Goal: Information Seeking & Learning: Find specific page/section

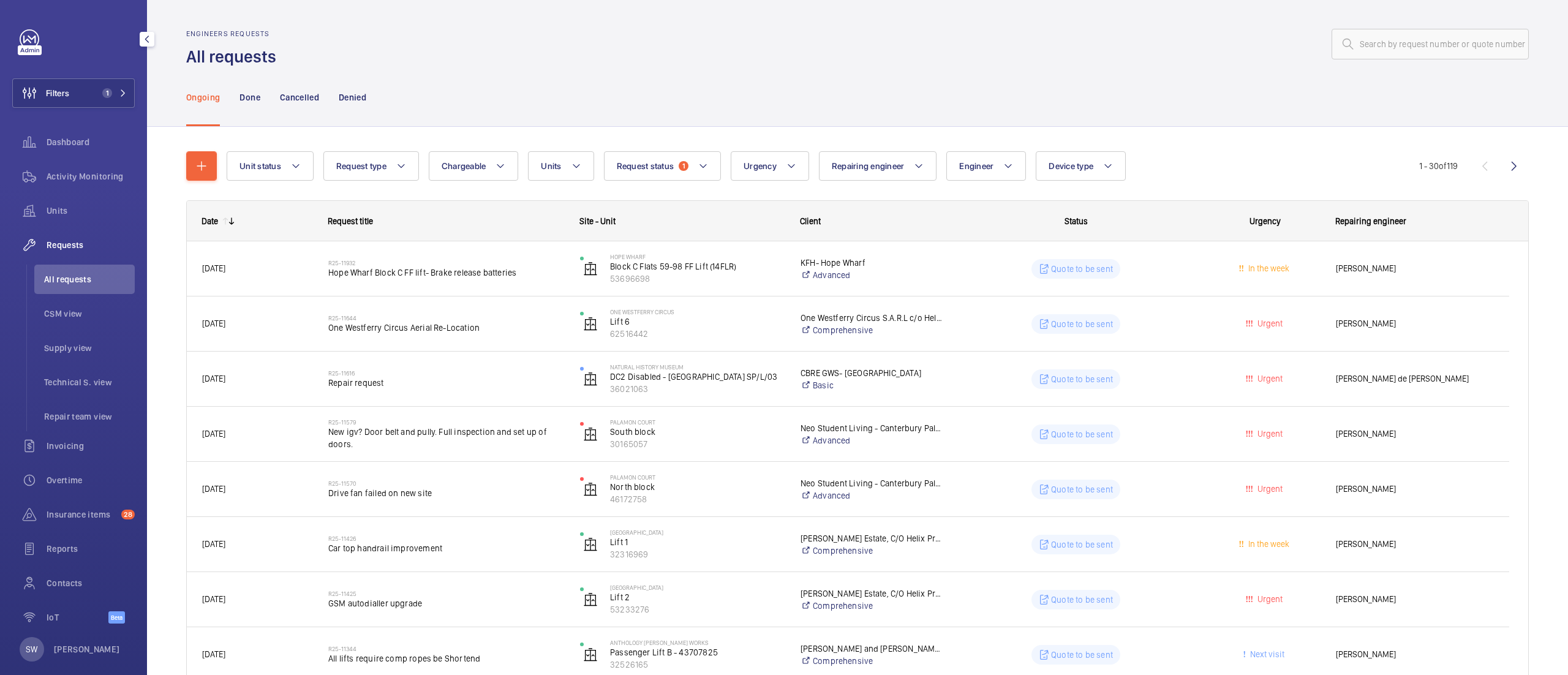
click at [102, 95] on span "1" at bounding box center [107, 93] width 10 height 10
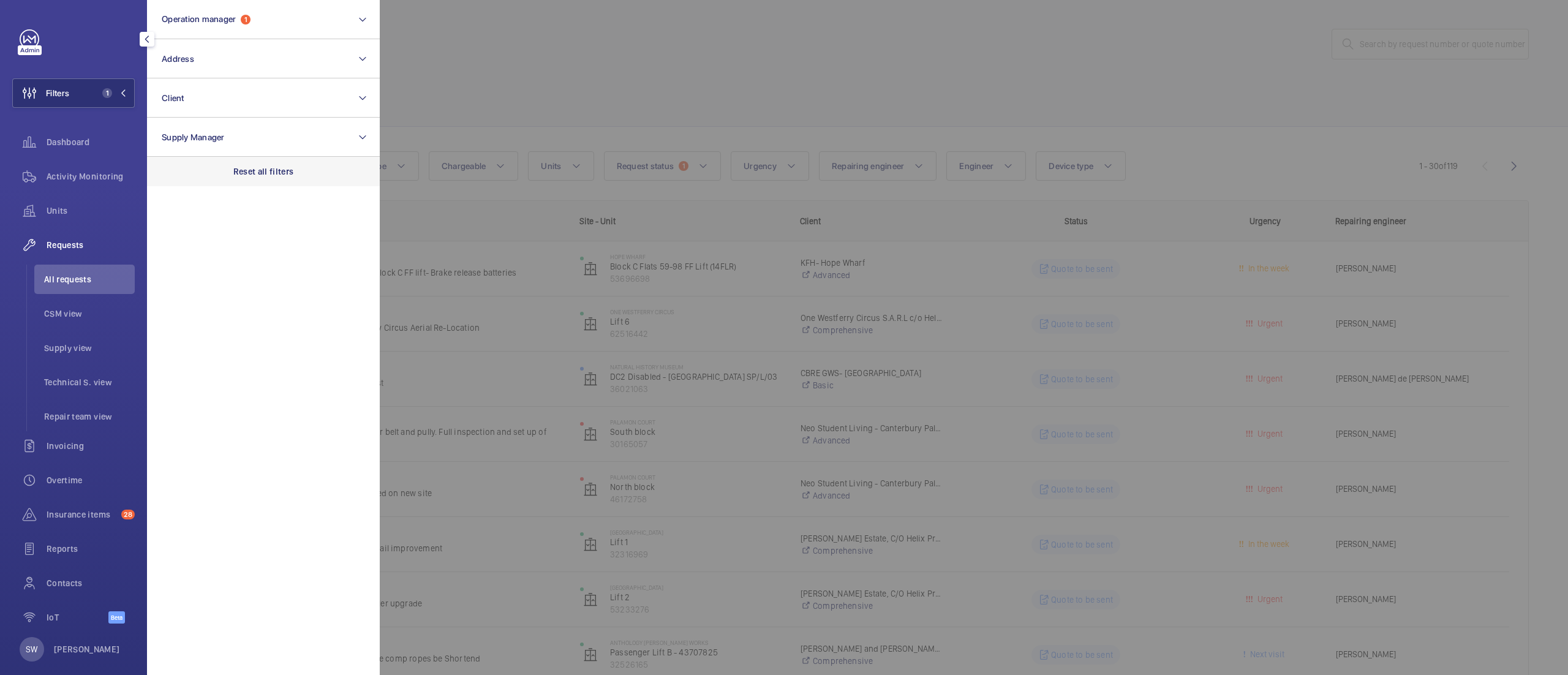
click at [275, 174] on p "Reset all filters" at bounding box center [264, 171] width 61 height 12
click at [206, 107] on button "Client" at bounding box center [263, 98] width 233 height 39
type input "barns"
click at [291, 183] on label "Barns ley Facilities Services- [GEOGRAPHIC_DATA]" at bounding box center [254, 177] width 213 height 30
click at [177, 183] on input "Barns ley Facilities Services- [GEOGRAPHIC_DATA]" at bounding box center [165, 177] width 25 height 25
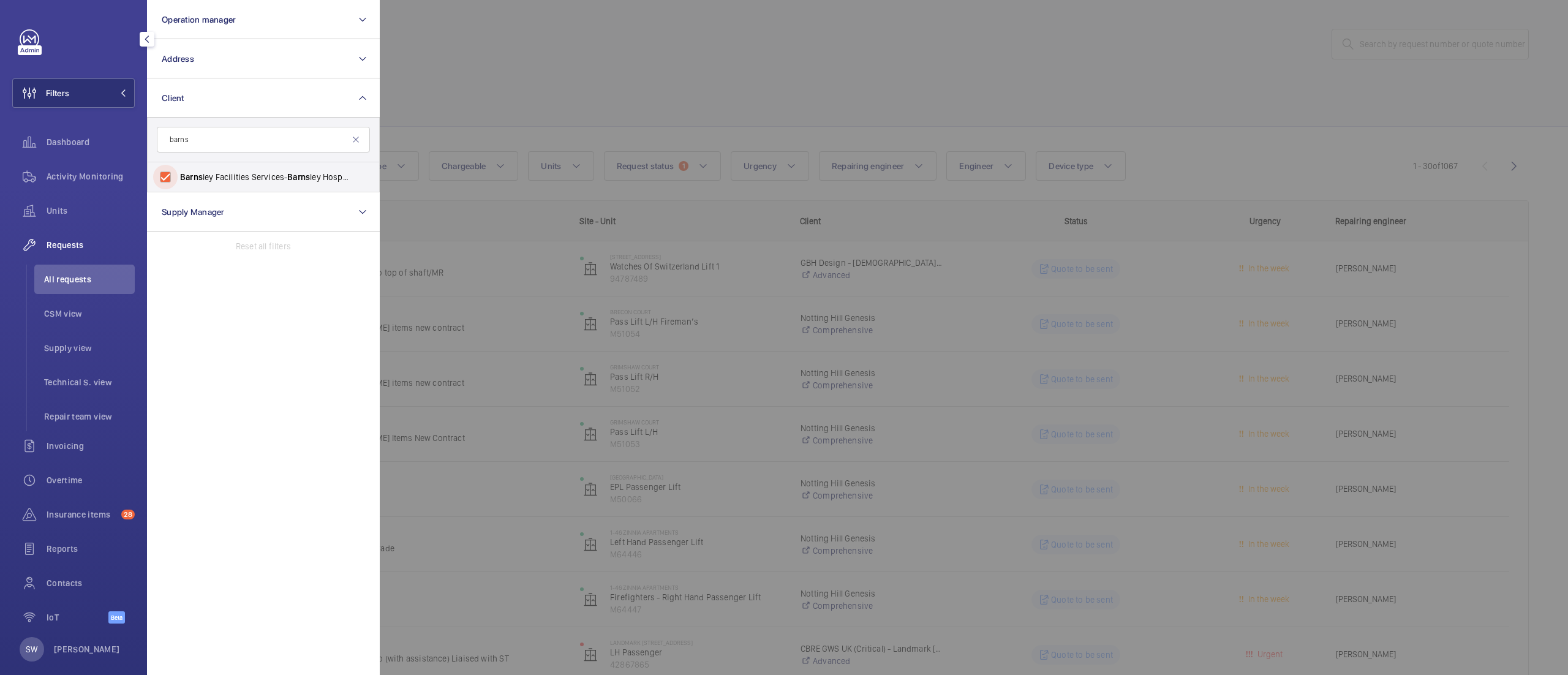
checkbox input "true"
click at [637, 119] on div at bounding box center [1163, 337] width 1568 height 675
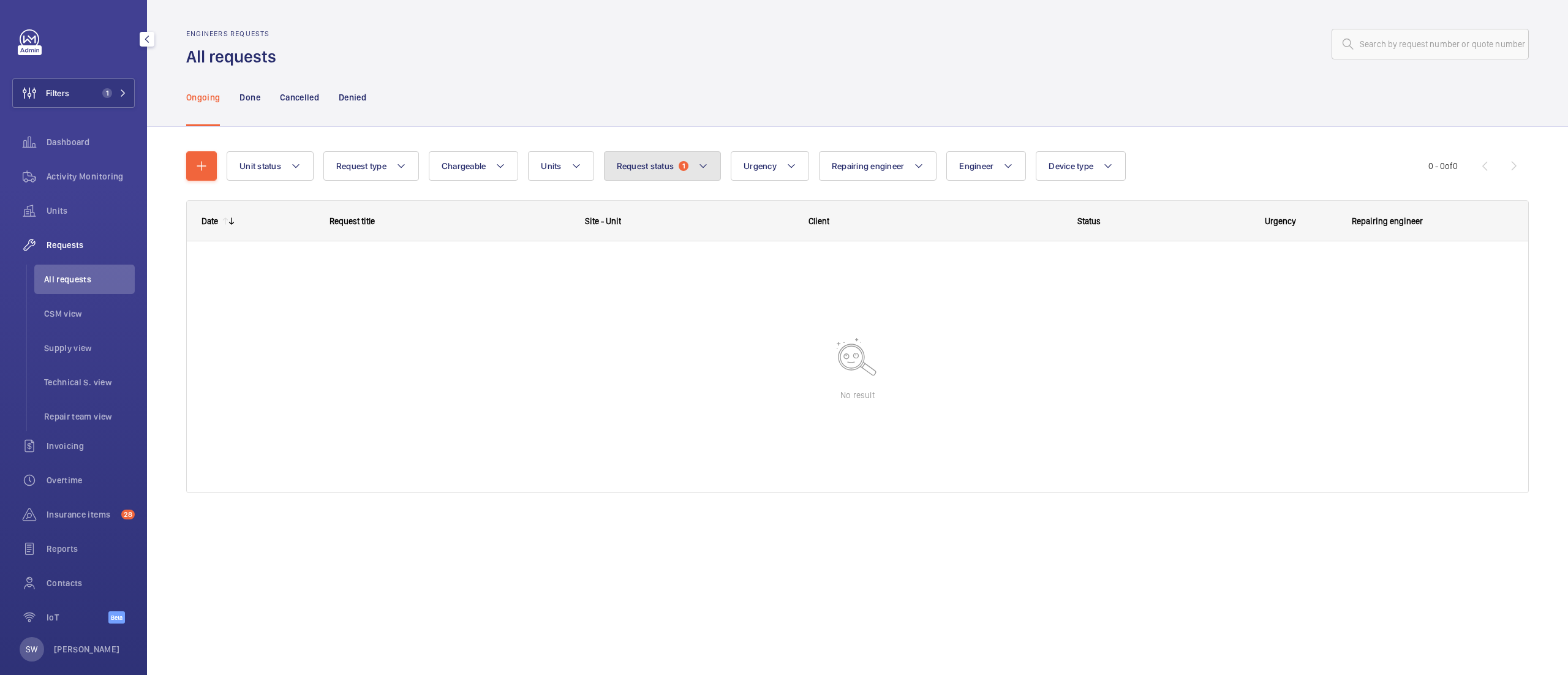
click at [647, 171] on span "Request status" at bounding box center [646, 166] width 58 height 10
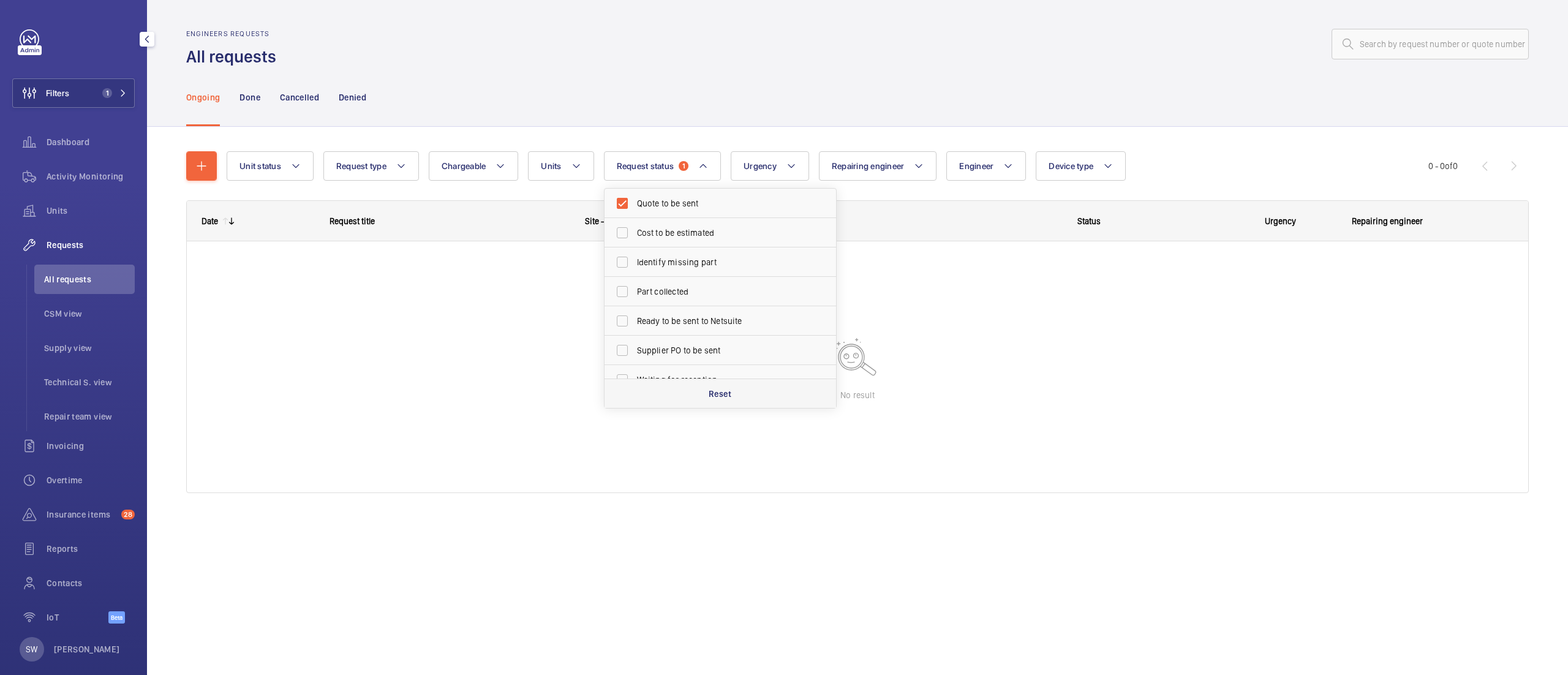
click at [713, 386] on div "Reset" at bounding box center [720, 393] width 232 height 30
checkbox input "false"
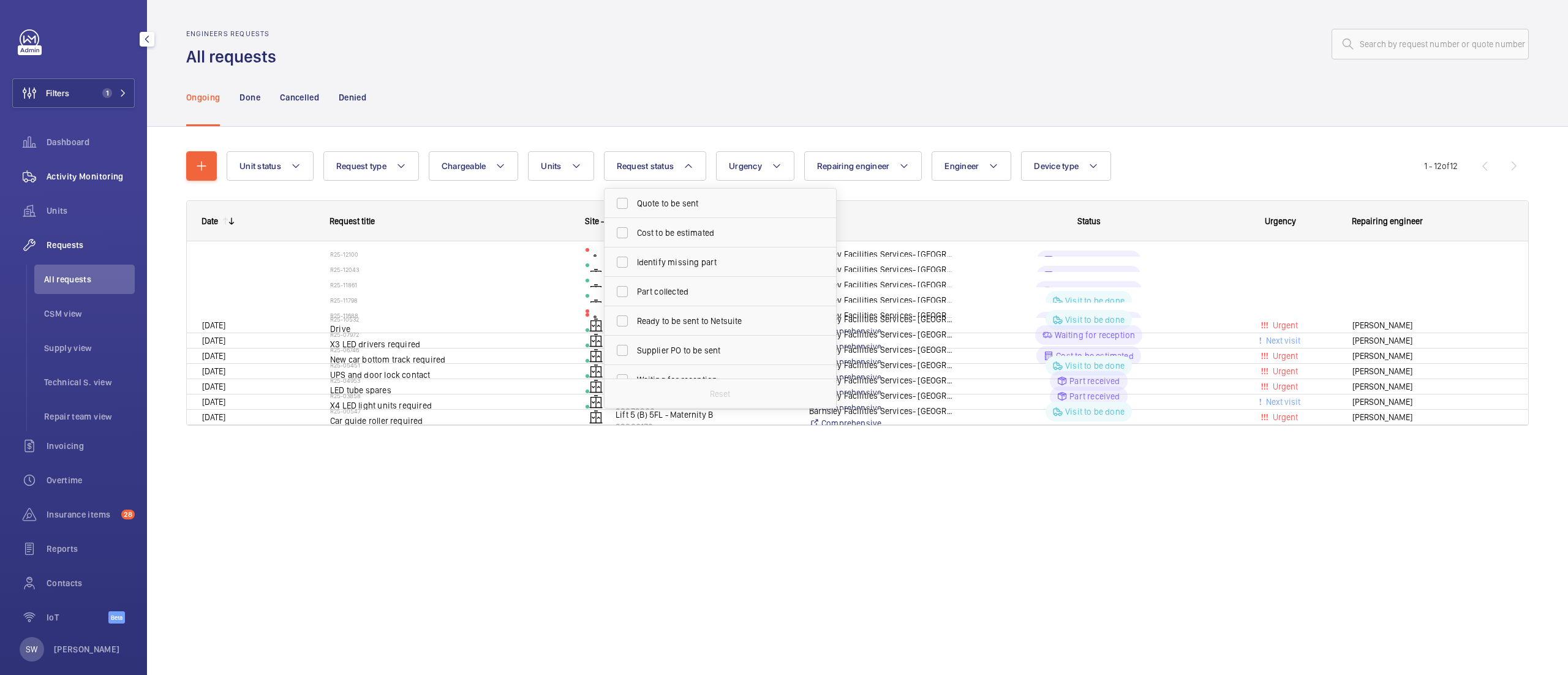
click at [73, 172] on span "Activity Monitoring" at bounding box center [90, 176] width 88 height 12
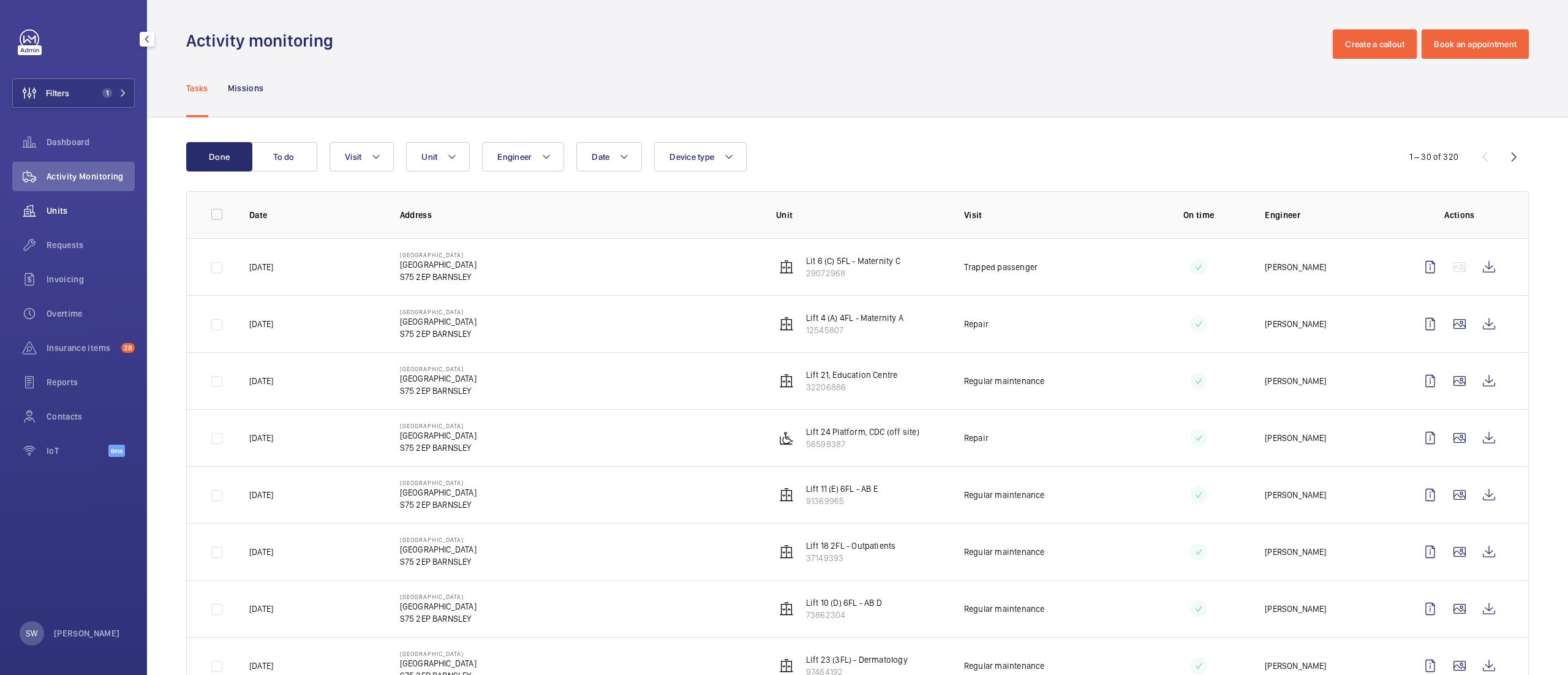
click at [78, 213] on span "Units" at bounding box center [90, 210] width 88 height 12
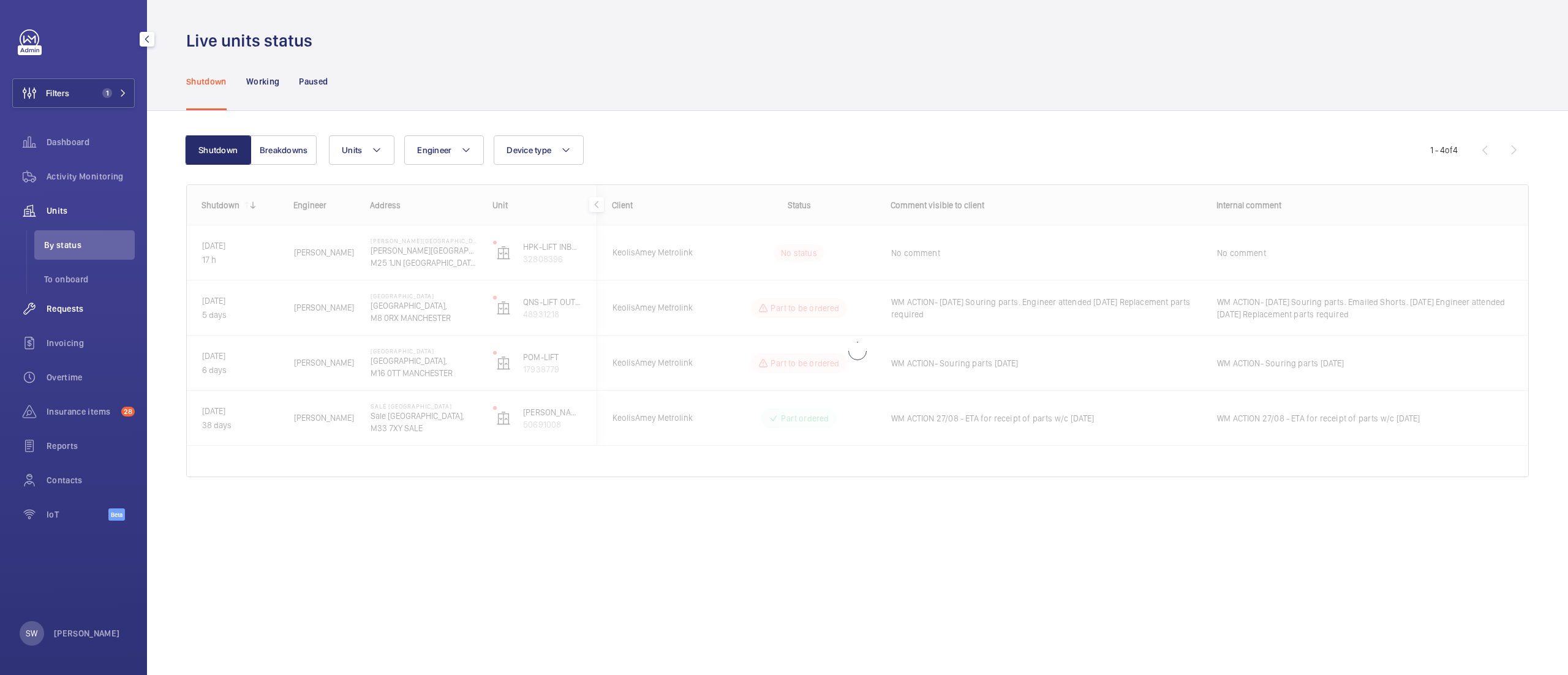
click at [78, 313] on span "Requests" at bounding box center [90, 308] width 88 height 12
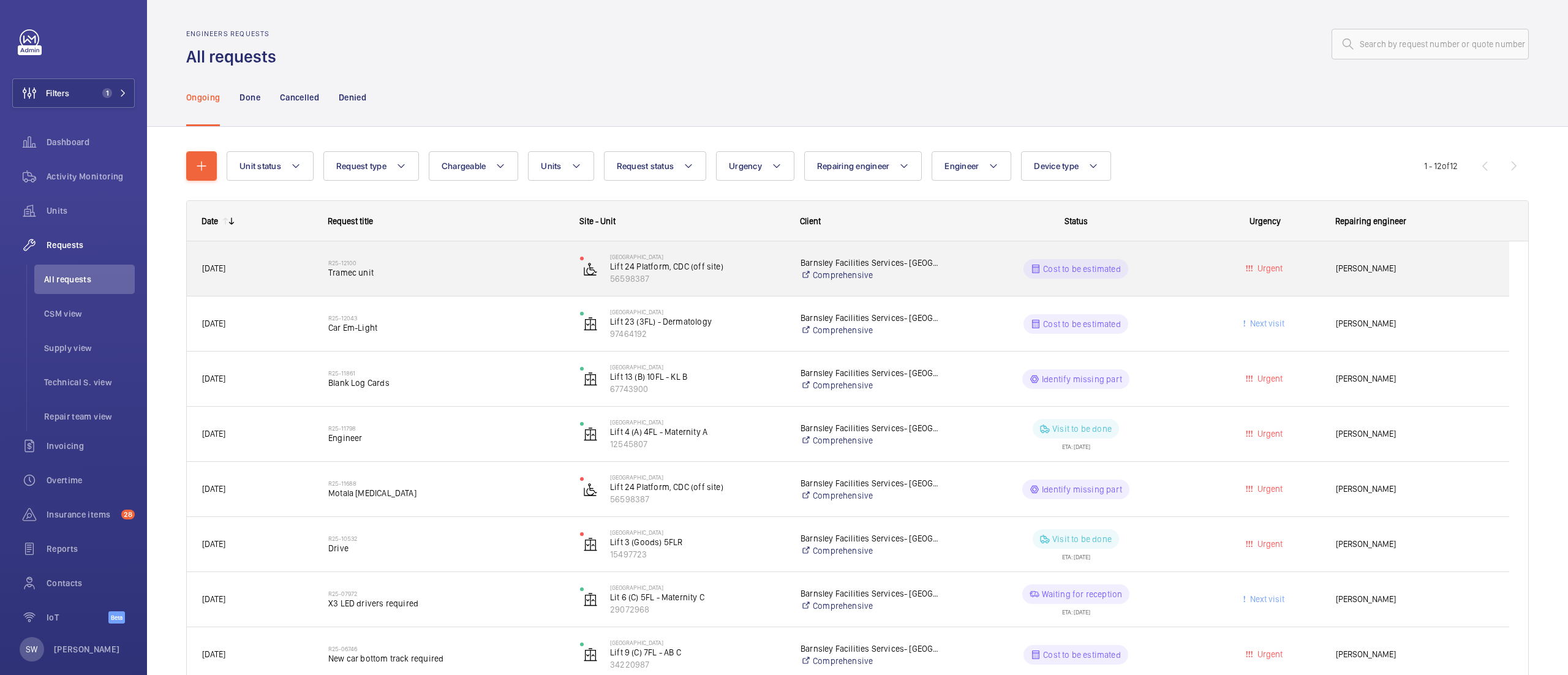
click at [456, 271] on span "Tramec unit" at bounding box center [446, 272] width 236 height 12
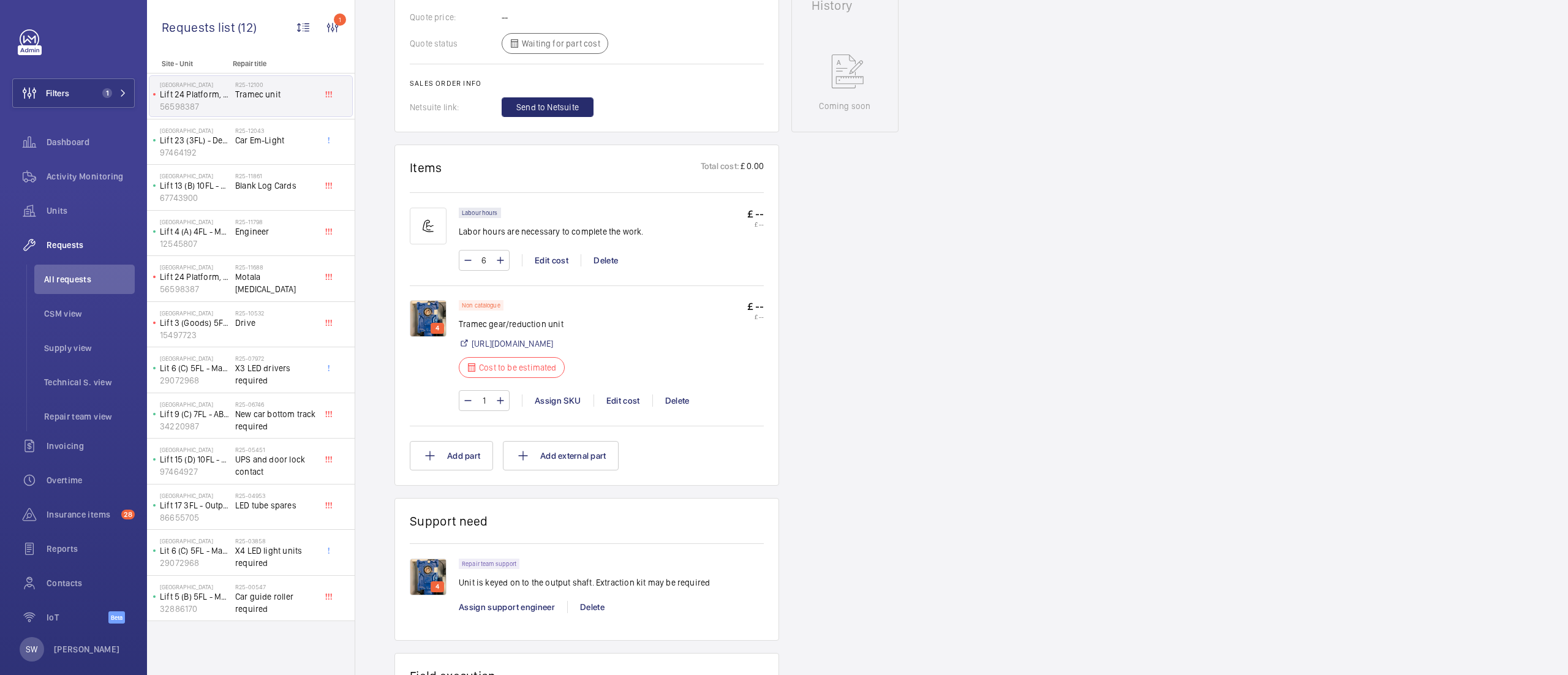
scroll to position [594, 0]
click at [553, 352] on link "[URL][DOMAIN_NAME]" at bounding box center [513, 346] width 82 height 12
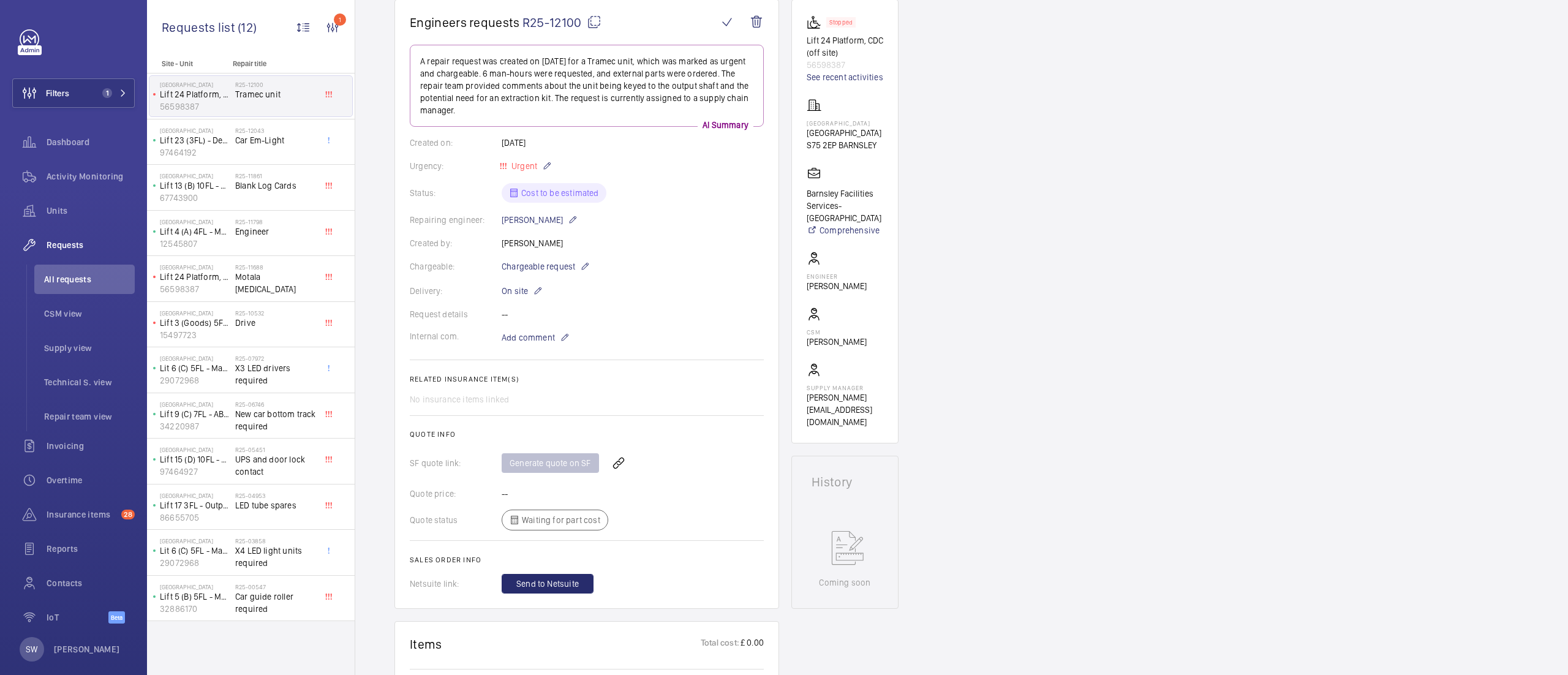
scroll to position [52, 0]
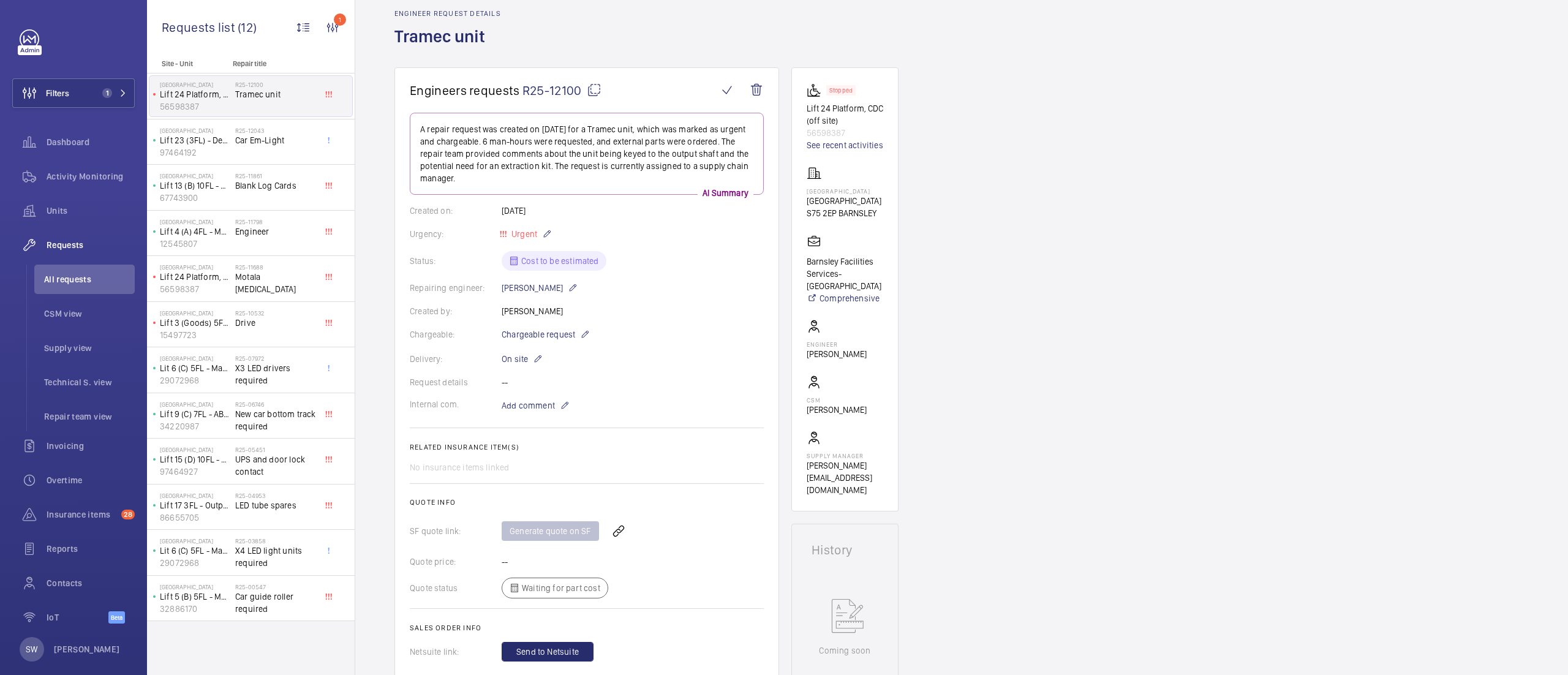
click at [598, 93] on mat-icon at bounding box center [594, 89] width 15 height 15
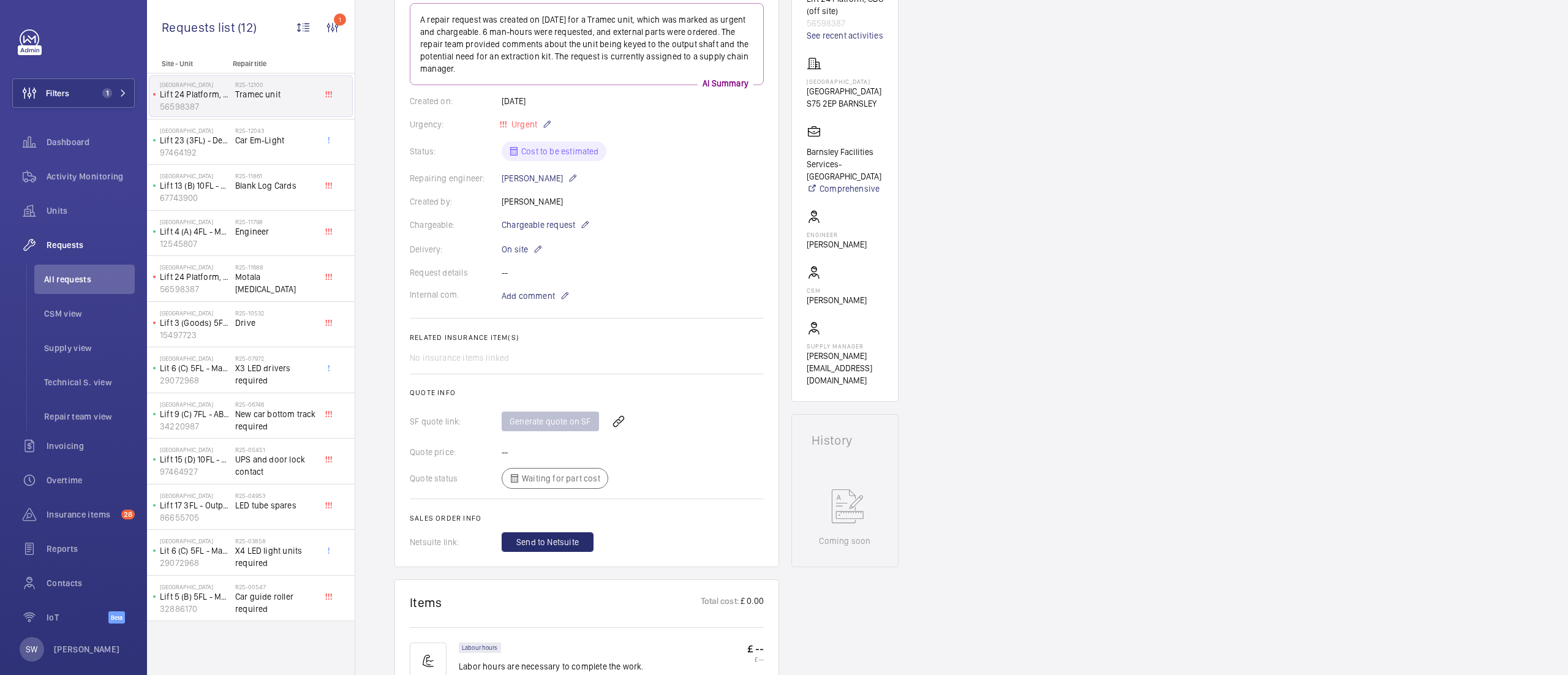
scroll to position [0, 0]
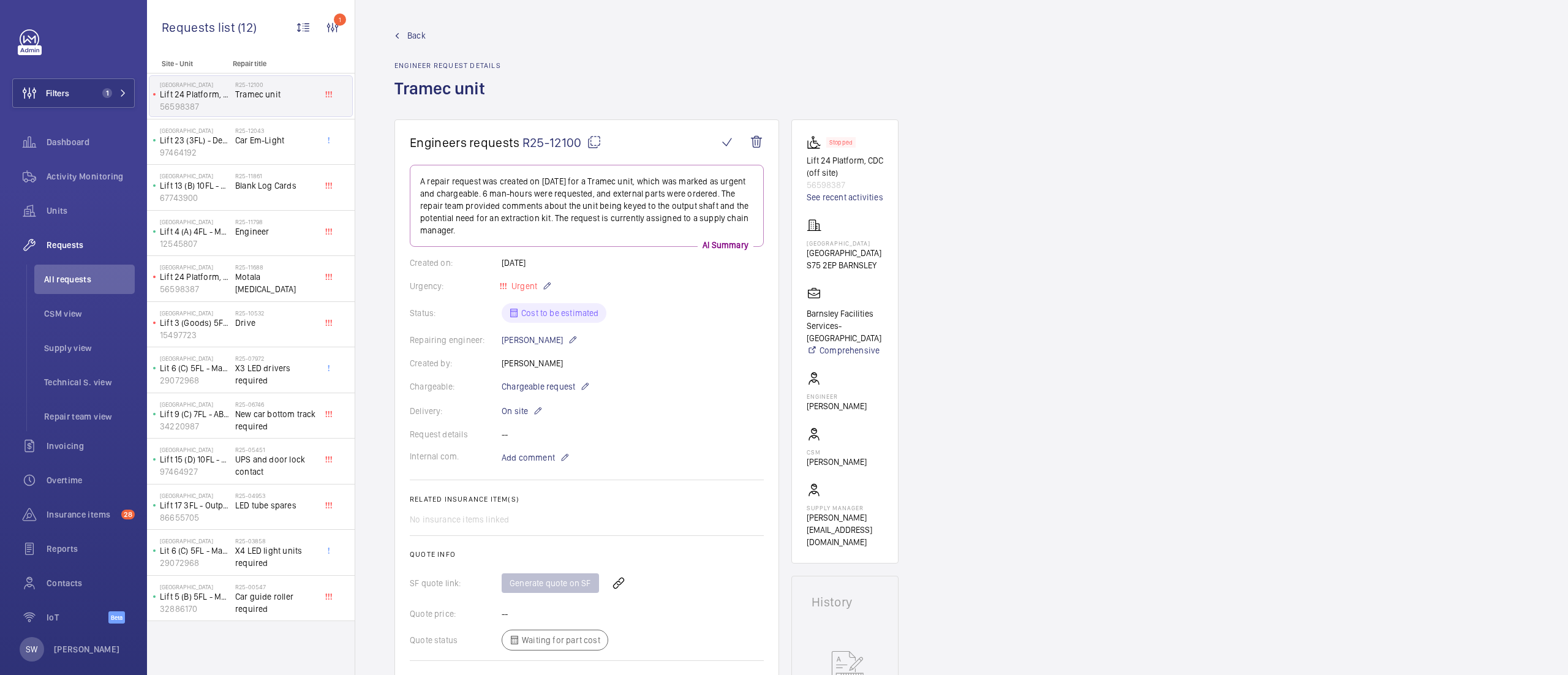
click at [589, 141] on mat-icon at bounding box center [594, 141] width 15 height 15
